Goal: Task Accomplishment & Management: Manage account settings

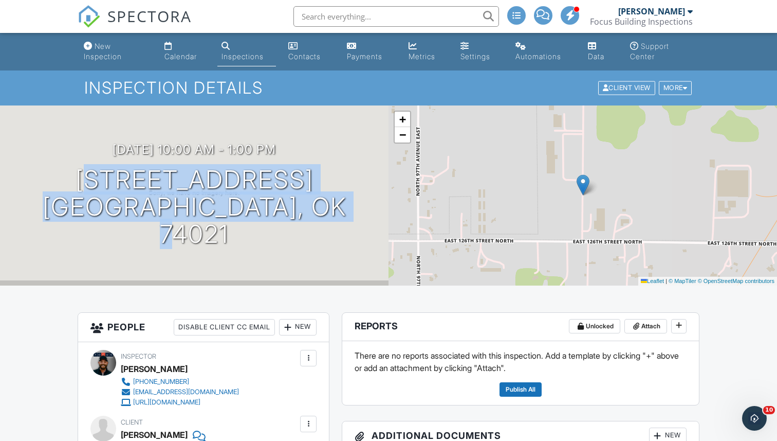
click at [84, 19] on img at bounding box center [89, 16] width 23 height 23
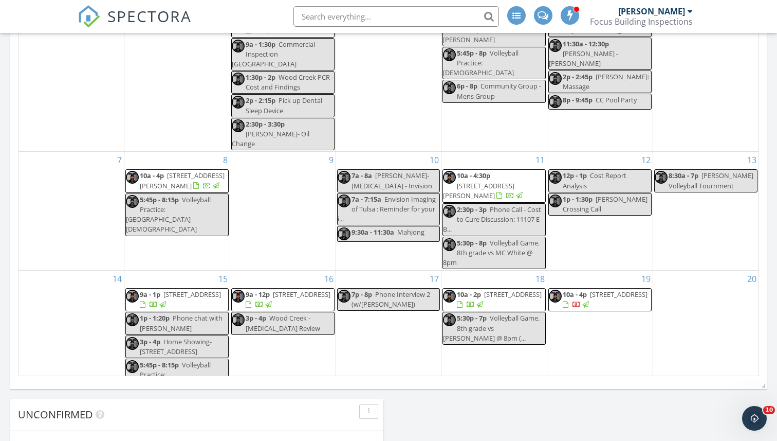
scroll to position [552, 0]
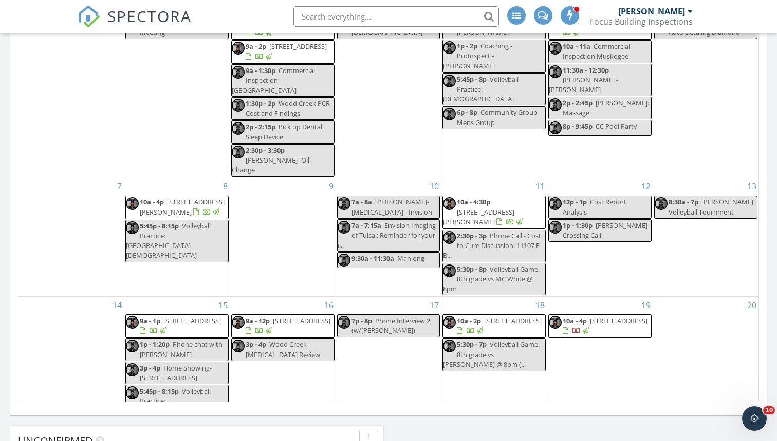
click at [593, 316] on span "596 E Miracle Dr, Fayetteville 72701" at bounding box center [619, 320] width 58 height 9
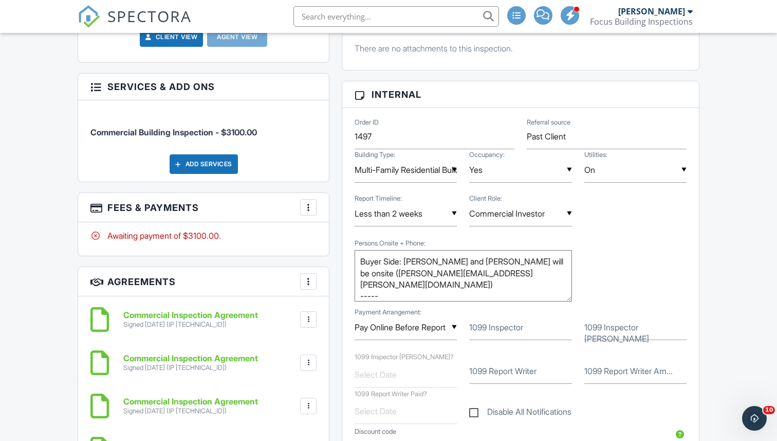
scroll to position [503, 0]
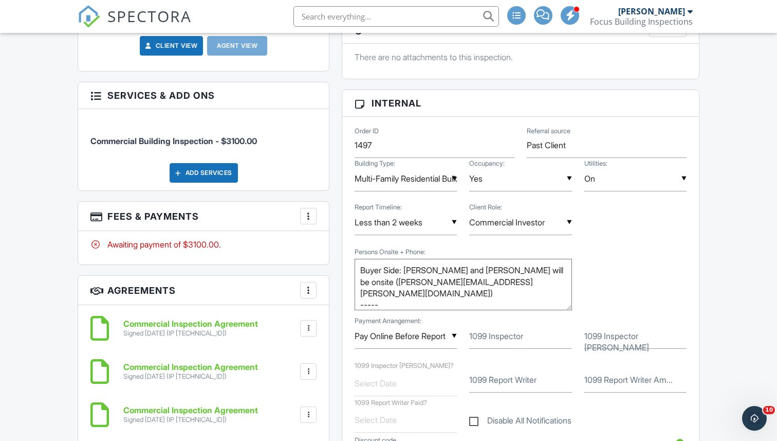
click at [184, 243] on div "Awaiting payment of $3100.00." at bounding box center [203, 244] width 226 height 11
click at [303, 210] on div "More" at bounding box center [308, 216] width 16 height 16
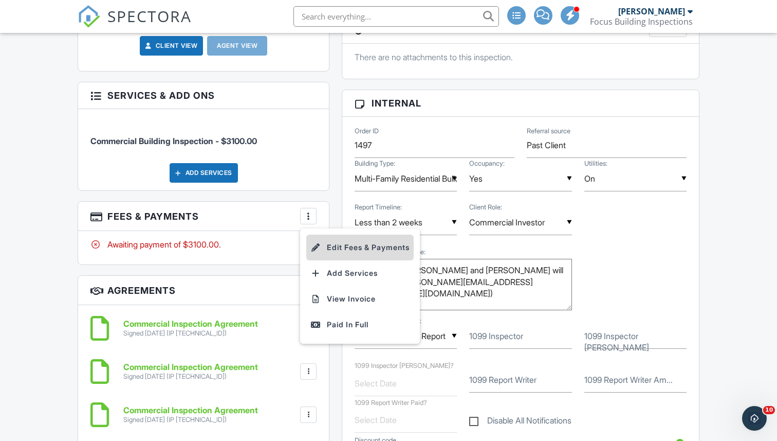
click at [340, 250] on li "Edit Fees & Payments" at bounding box center [359, 247] width 107 height 26
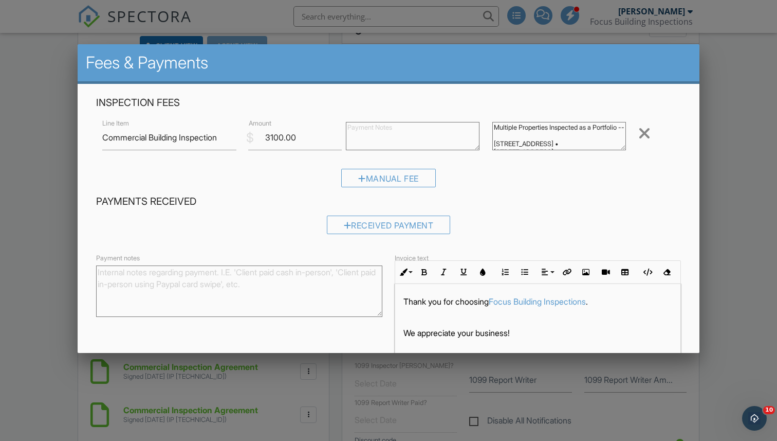
click at [295, 190] on div "Manual Fee" at bounding box center [388, 181] width 585 height 26
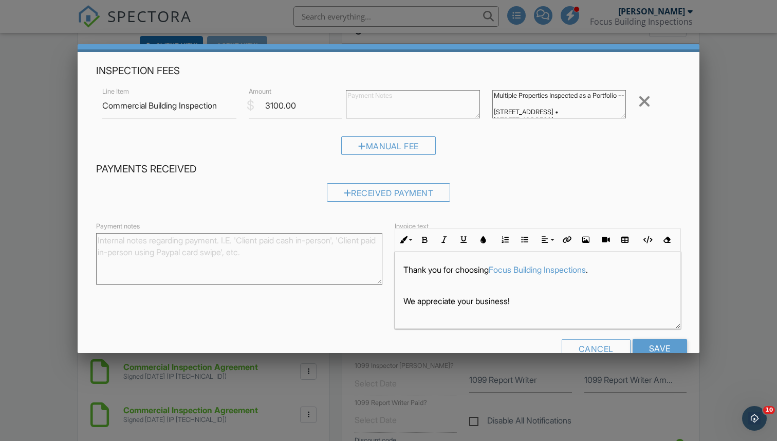
scroll to position [0, 0]
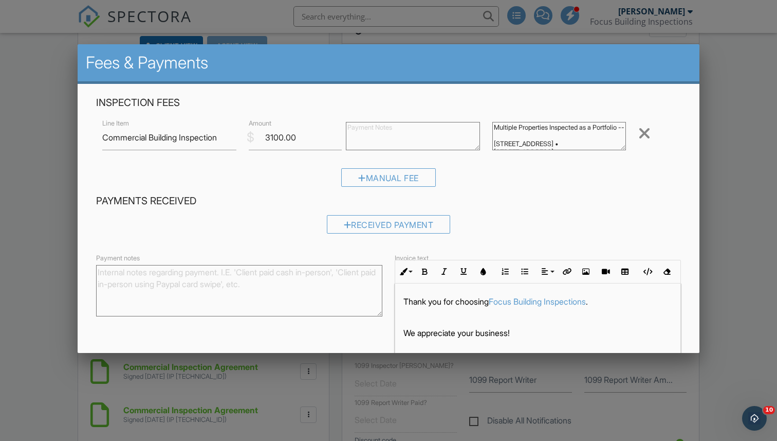
click at [753, 126] on div at bounding box center [388, 224] width 777 height 551
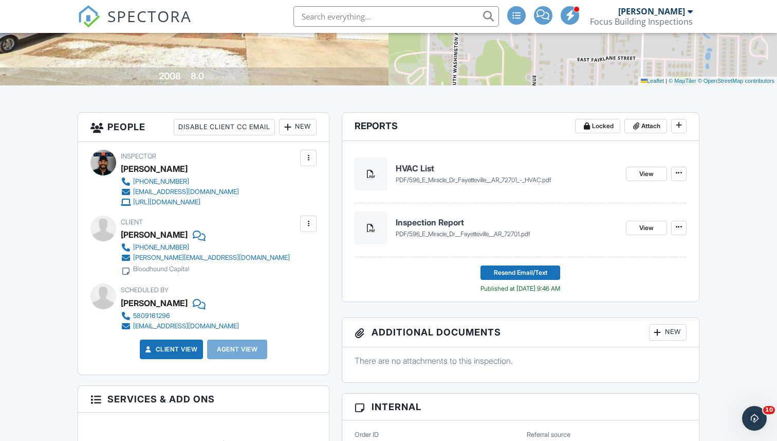
scroll to position [259, 0]
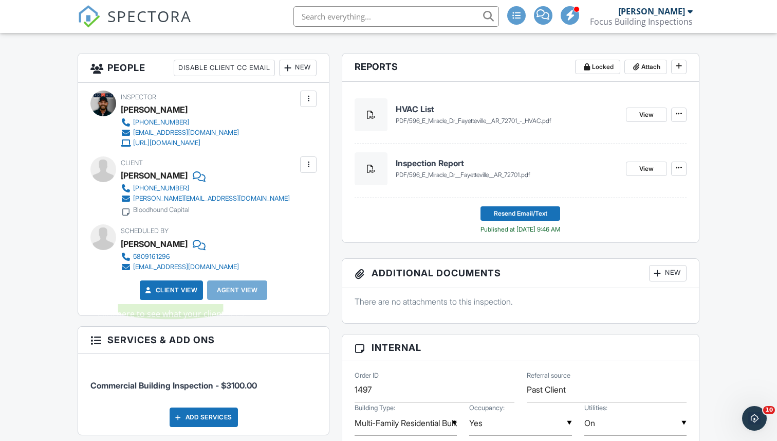
click at [162, 289] on link "Client View" at bounding box center [170, 290] width 54 height 10
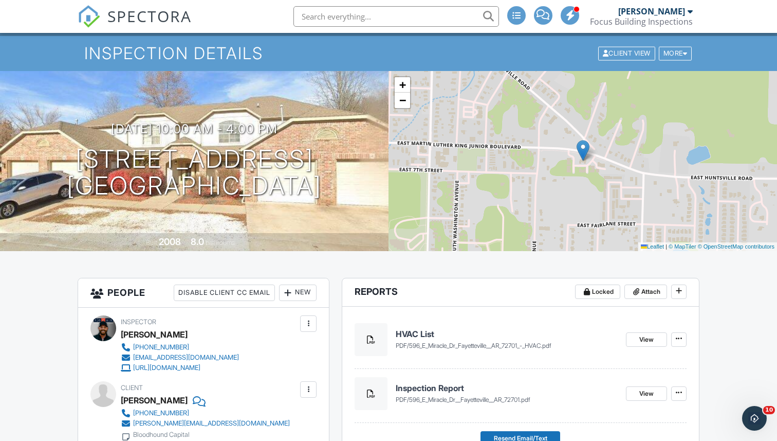
scroll to position [0, 0]
